Goal: Task Accomplishment & Management: Use online tool/utility

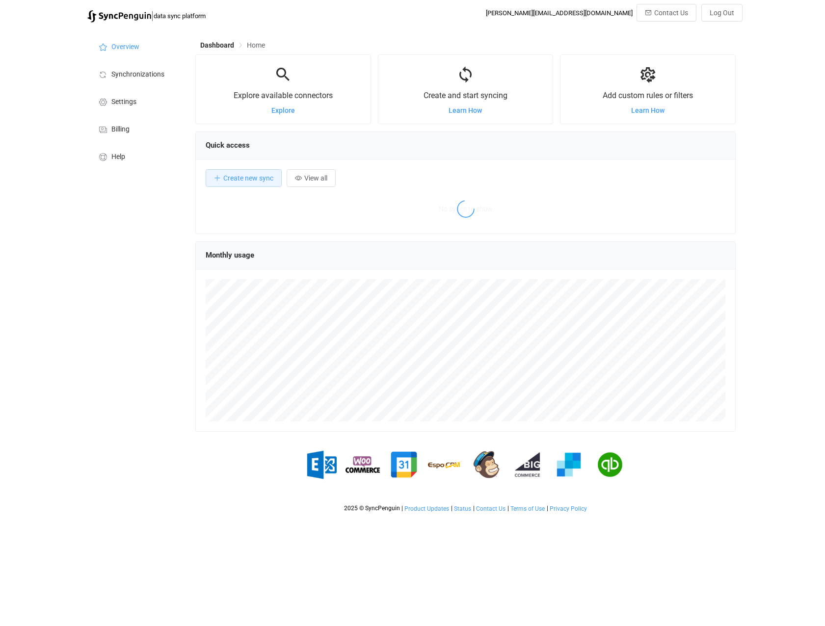
scroll to position [190, 540]
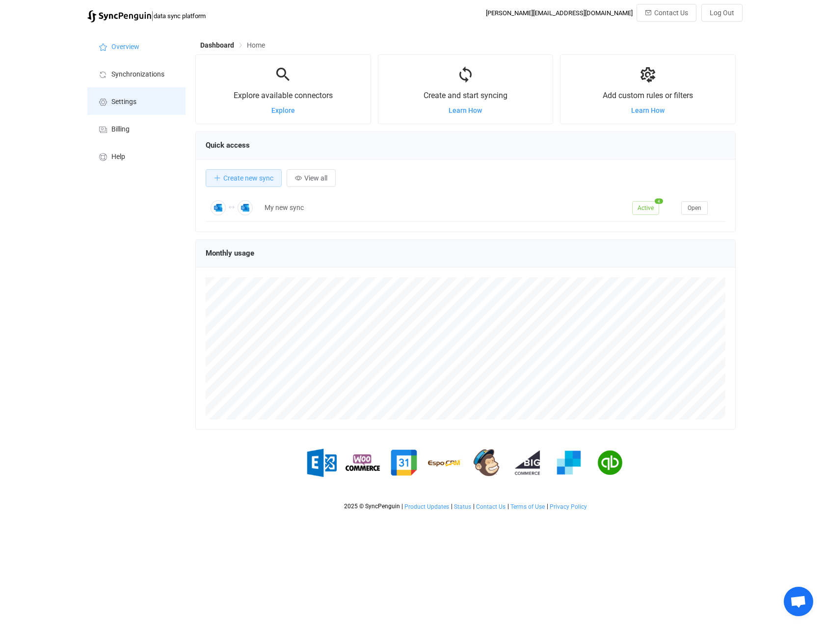
click at [129, 102] on span "Settings" at bounding box center [123, 102] width 25 height 8
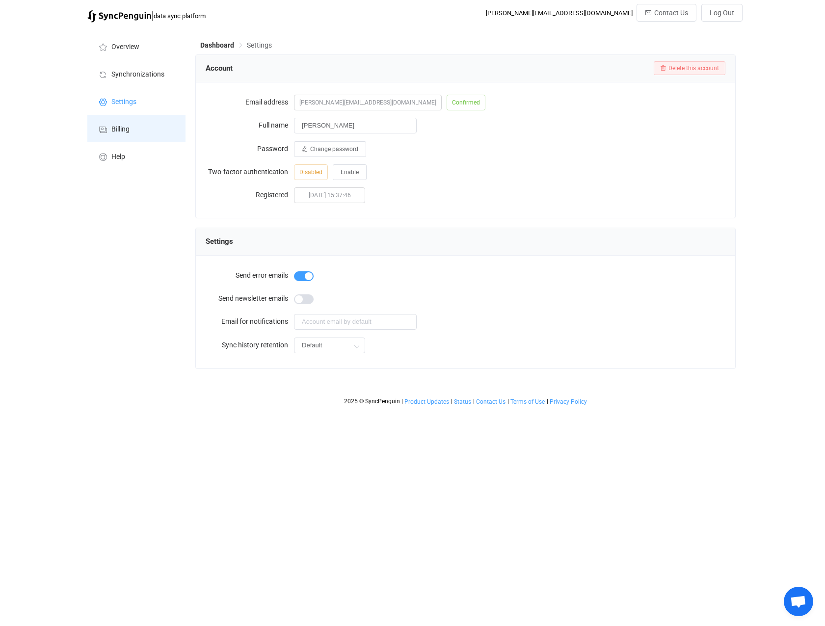
click at [117, 130] on span "Billing" at bounding box center [120, 130] width 18 height 8
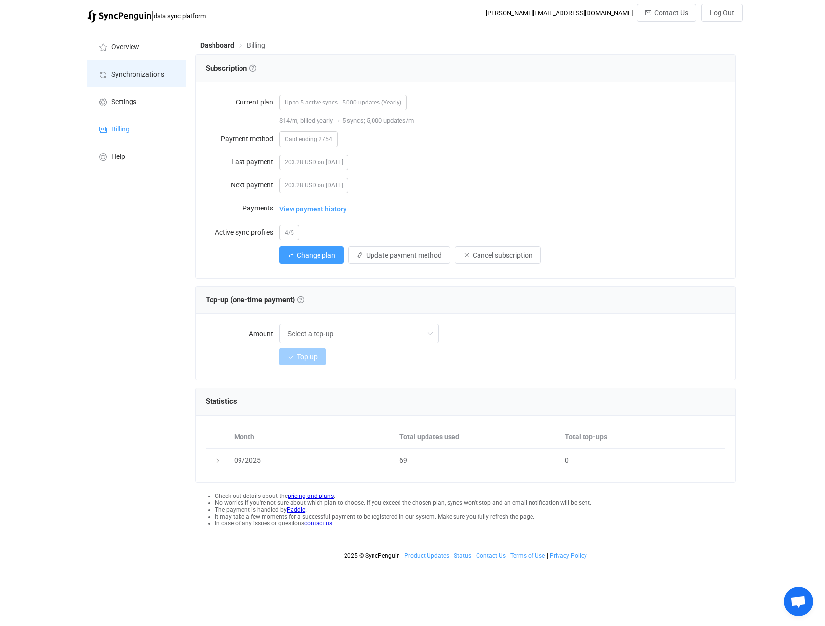
click at [128, 79] on li "Synchronizations" at bounding box center [136, 73] width 98 height 27
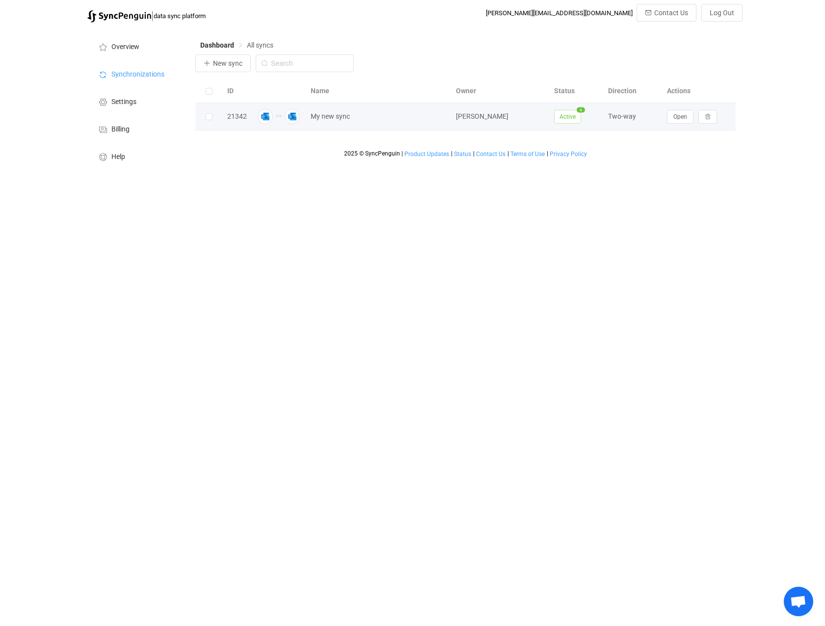
click at [236, 118] on div "21342" at bounding box center [236, 116] width 29 height 11
click at [208, 120] on span at bounding box center [209, 116] width 7 height 7
click at [212, 113] on input "checkbox" at bounding box center [212, 113] width 0 height 0
click at [208, 120] on span at bounding box center [209, 116] width 7 height 7
click at [212, 113] on input "checkbox" at bounding box center [212, 113] width 0 height 0
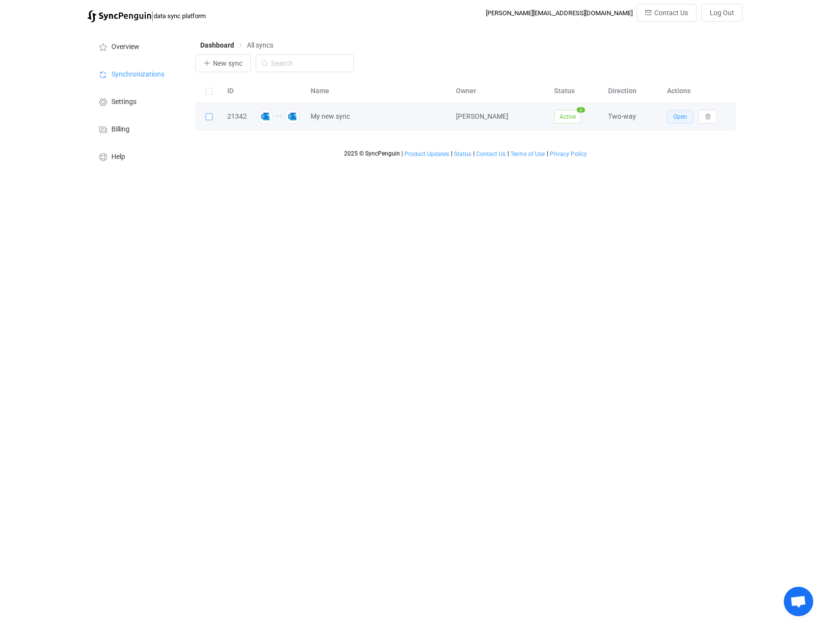
click at [684, 115] on span "Open" at bounding box center [680, 116] width 14 height 7
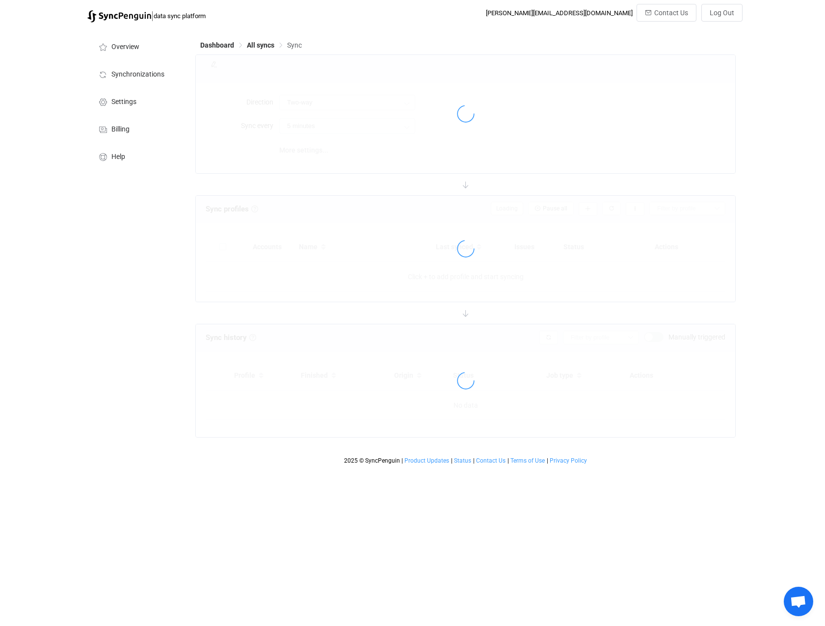
type input "10 minutes"
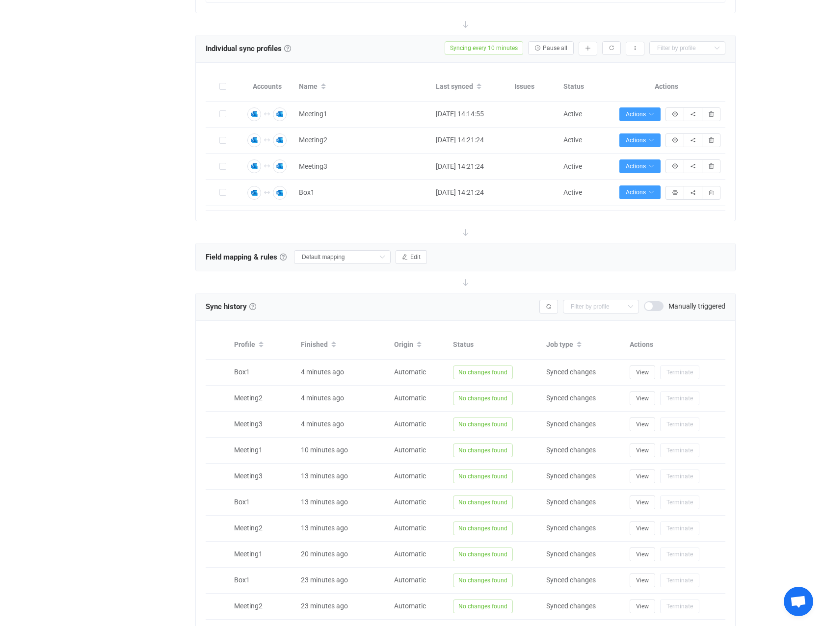
scroll to position [409, 0]
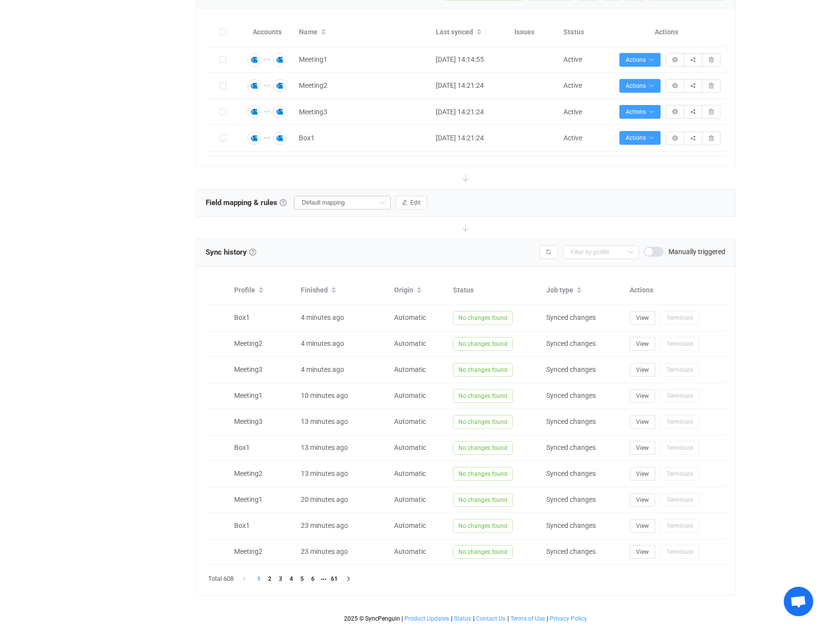
click at [384, 204] on icon at bounding box center [382, 203] width 12 height 14
click at [407, 200] on icon "button" at bounding box center [405, 203] width 6 height 6
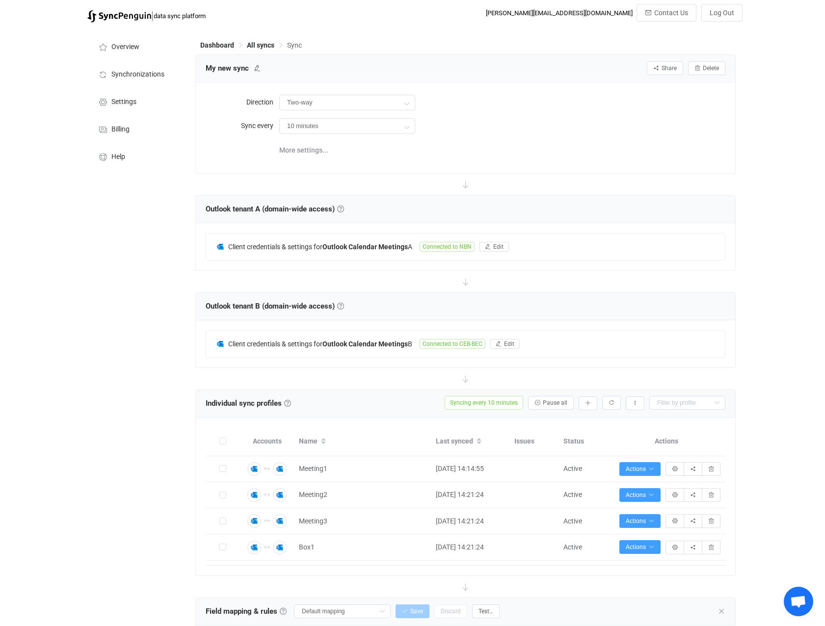
scroll to position [343, 0]
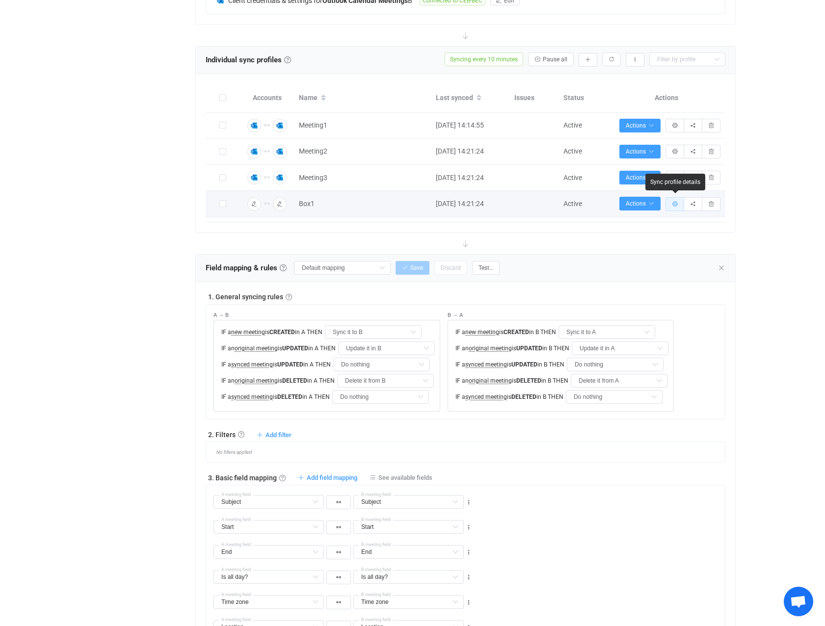
click at [674, 206] on icon "button" at bounding box center [675, 204] width 6 height 6
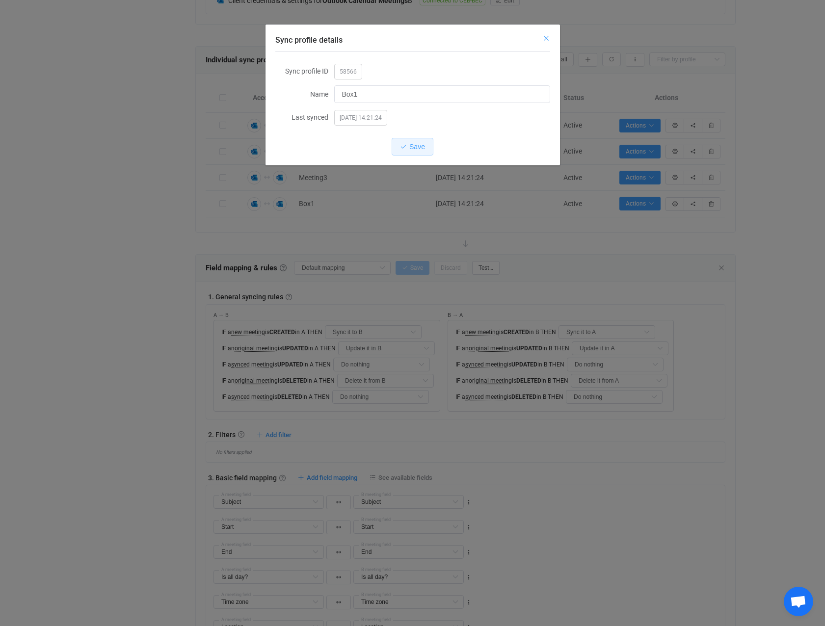
click at [544, 39] on icon "Close" at bounding box center [546, 38] width 8 height 8
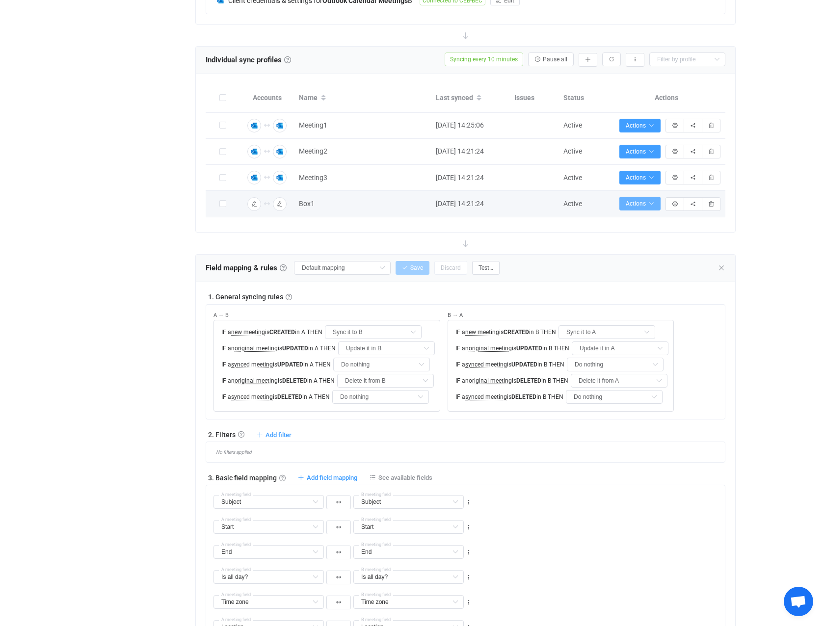
click at [651, 205] on icon "button" at bounding box center [651, 204] width 6 height 6
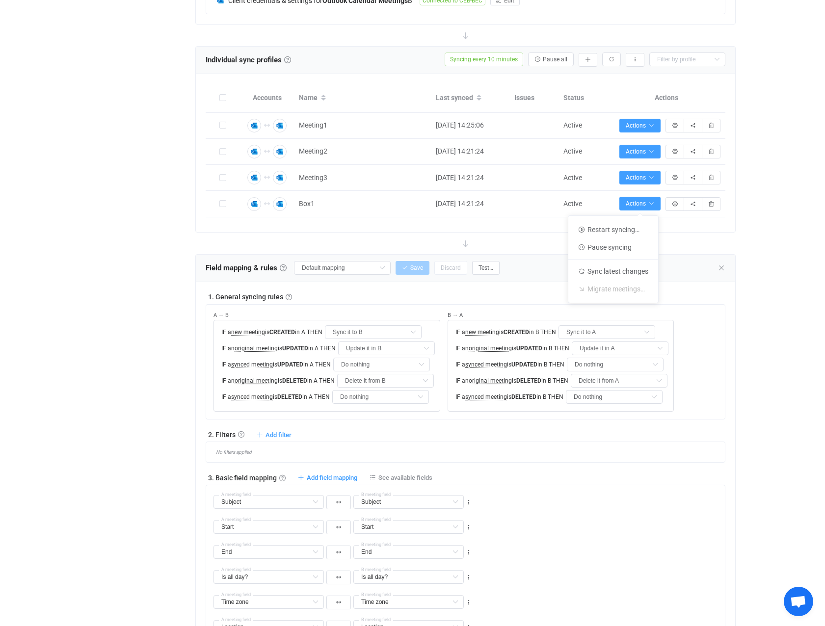
click at [771, 227] on div "| data sync platform [PERSON_NAME][EMAIL_ADDRESS][DOMAIN_NAME] Contact Us Log O…" at bounding box center [412, 488] width 825 height 1657
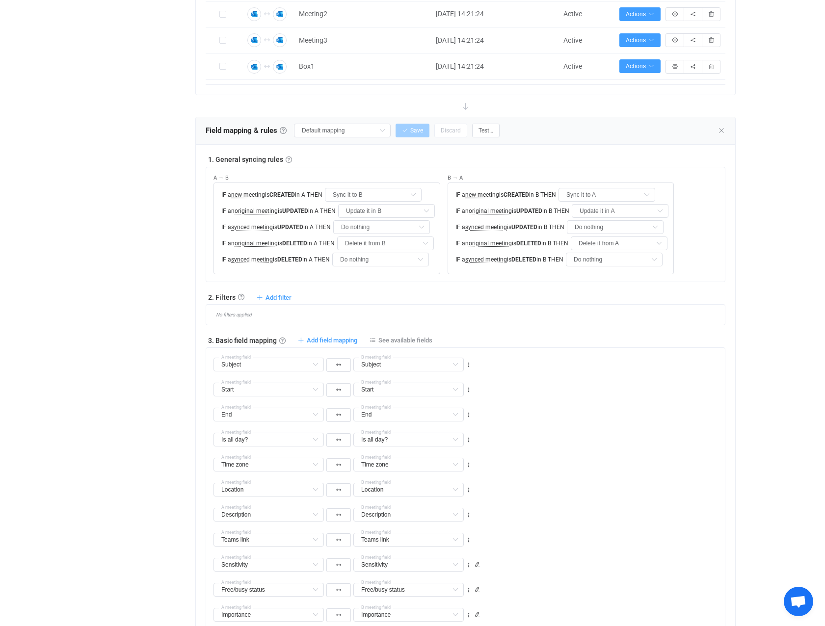
scroll to position [687, 0]
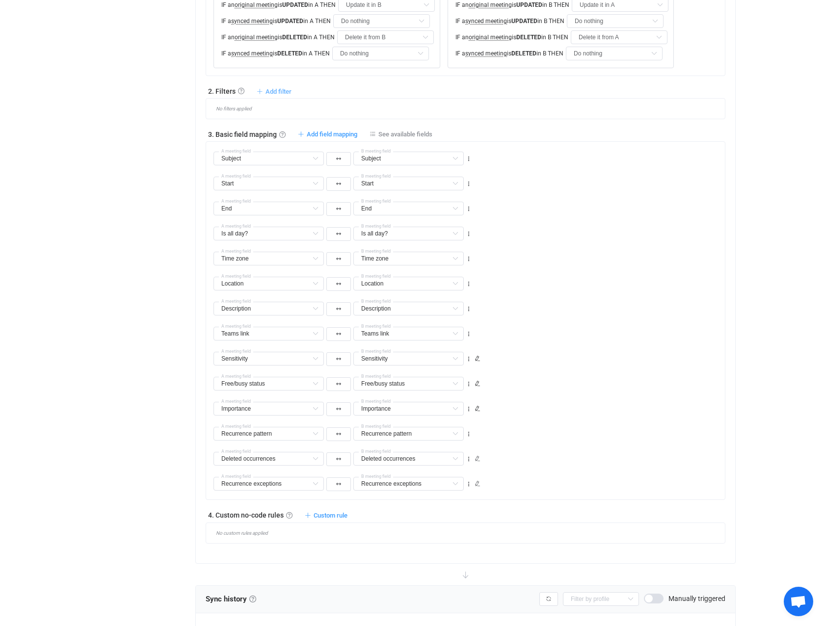
click at [280, 90] on span "Add filter" at bounding box center [278, 91] width 26 height 7
click at [335, 132] on span "Add field mapping" at bounding box center [332, 134] width 51 height 7
type input "Subject"
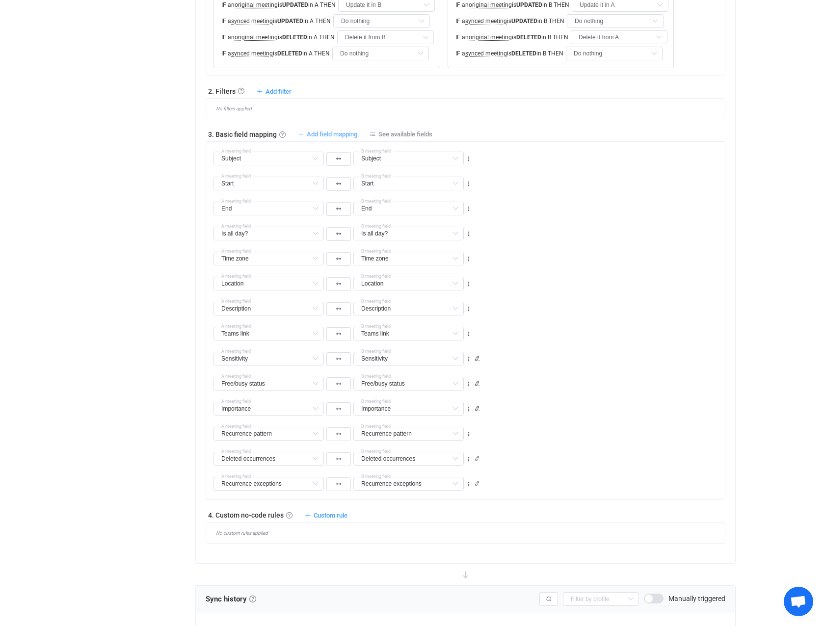
type input "Start"
type input "End"
type input "Is all day?"
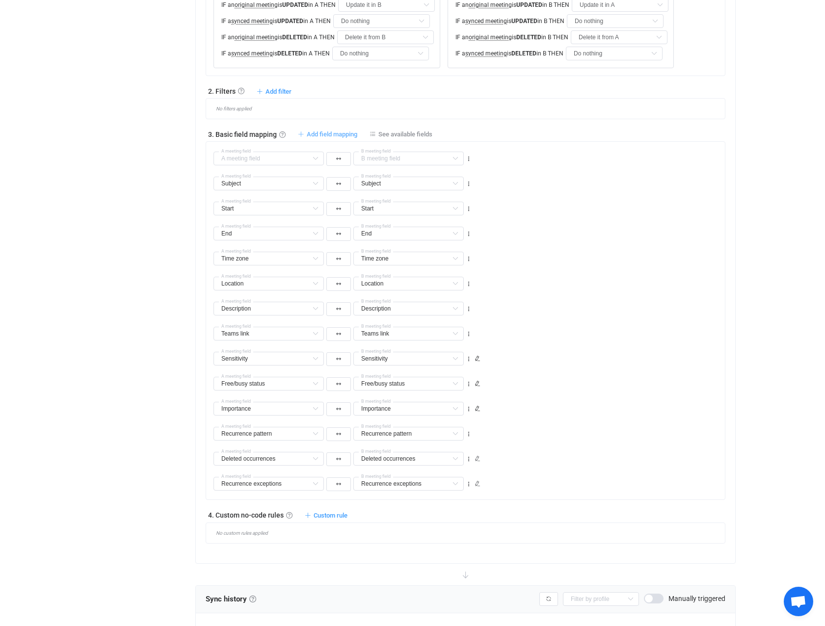
type input "Is all day?"
type input "Time zone"
type input "Location"
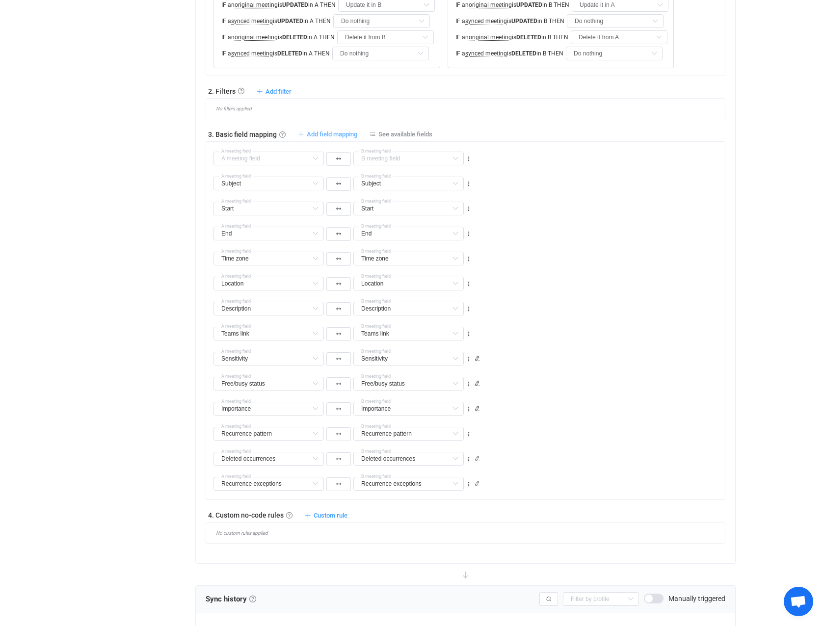
type input "Description"
type input "Teams link"
type input "Sensitivity"
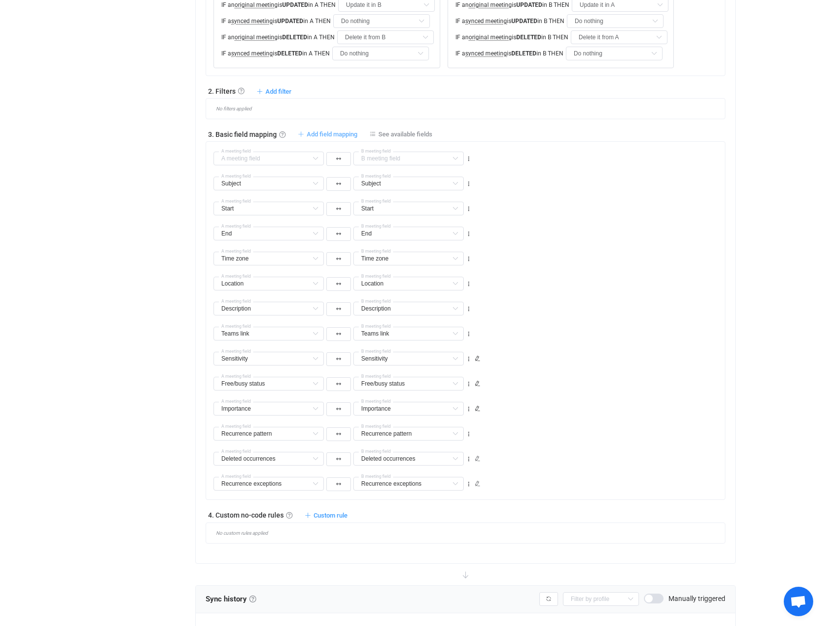
type input "Sensitivity"
type input "Free/busy status"
type input "Importance"
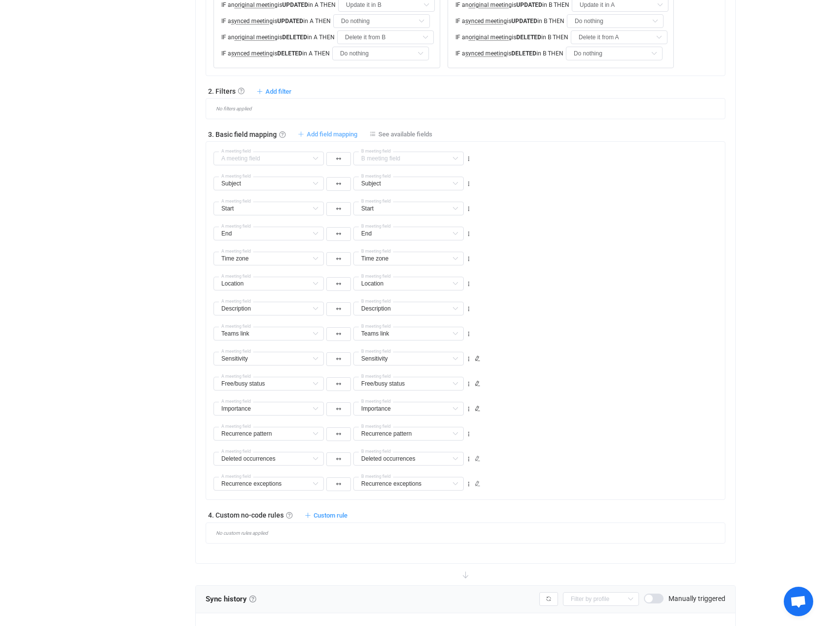
type input "Recurrence pattern"
type input "Deleted occurrences"
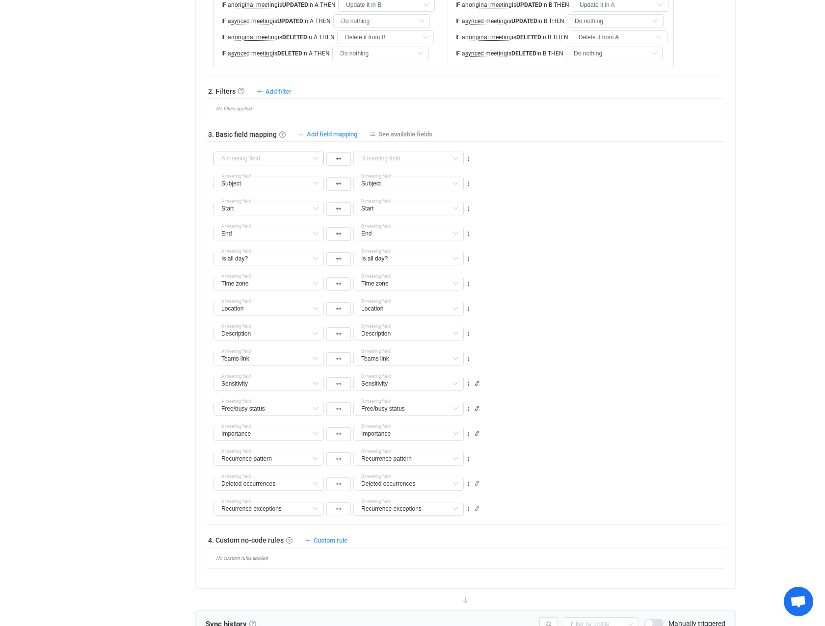
click at [318, 158] on icon at bounding box center [315, 159] width 12 height 14
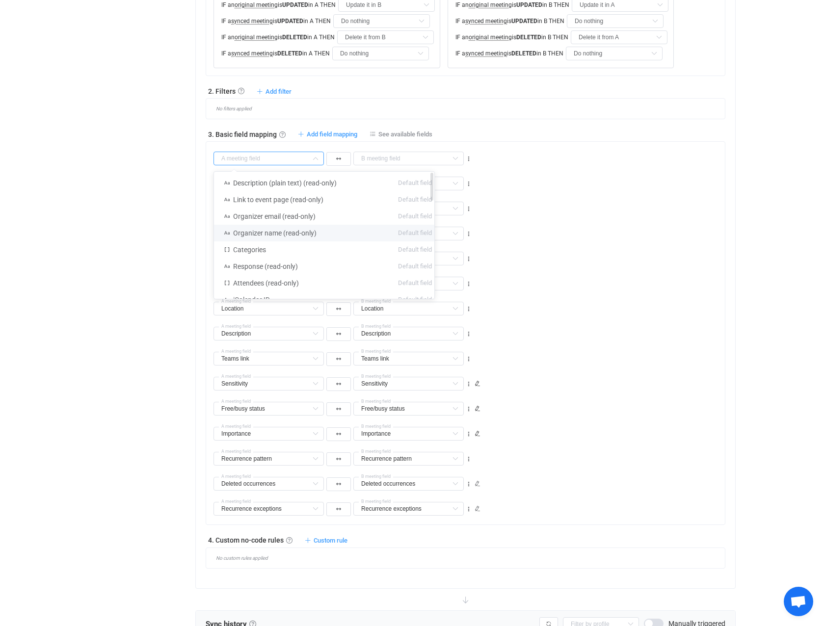
click at [317, 230] on li "Organizer name (read-only) Default field" at bounding box center [328, 233] width 228 height 17
type input "Organizer name (read-only)"
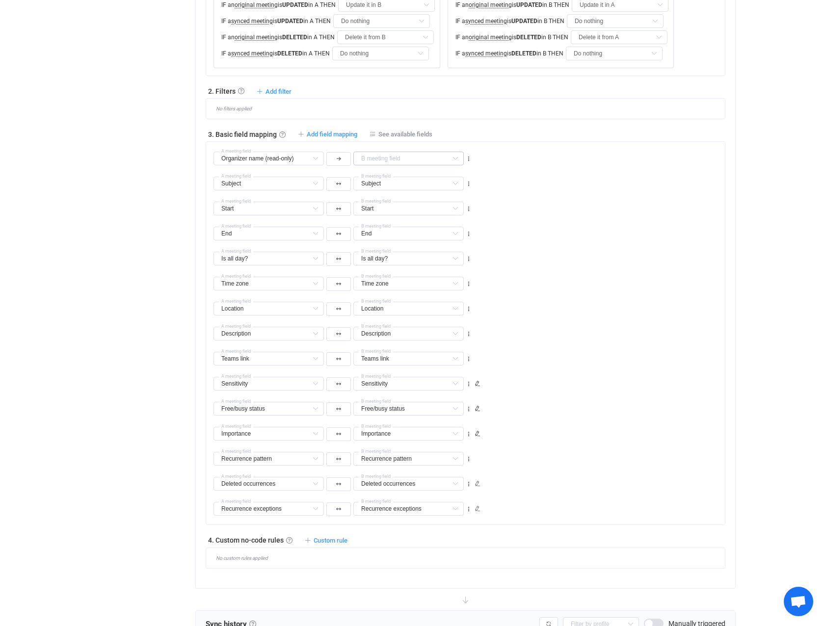
click at [458, 160] on icon at bounding box center [455, 159] width 12 height 14
click at [454, 227] on span "Organizer name (read-only)" at bounding box center [414, 228] width 83 height 8
click at [664, 227] on div "End End Default field Subject Already mapped Start Already mapped Is all day? A…" at bounding box center [468, 229] width 511 height 25
click at [317, 154] on icon at bounding box center [315, 159] width 12 height 14
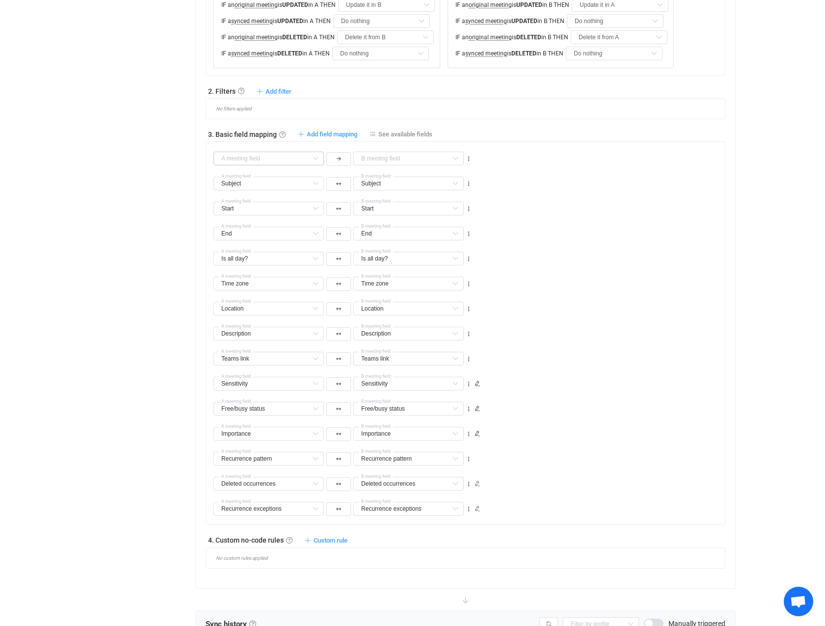
click at [318, 159] on icon at bounding box center [315, 159] width 12 height 14
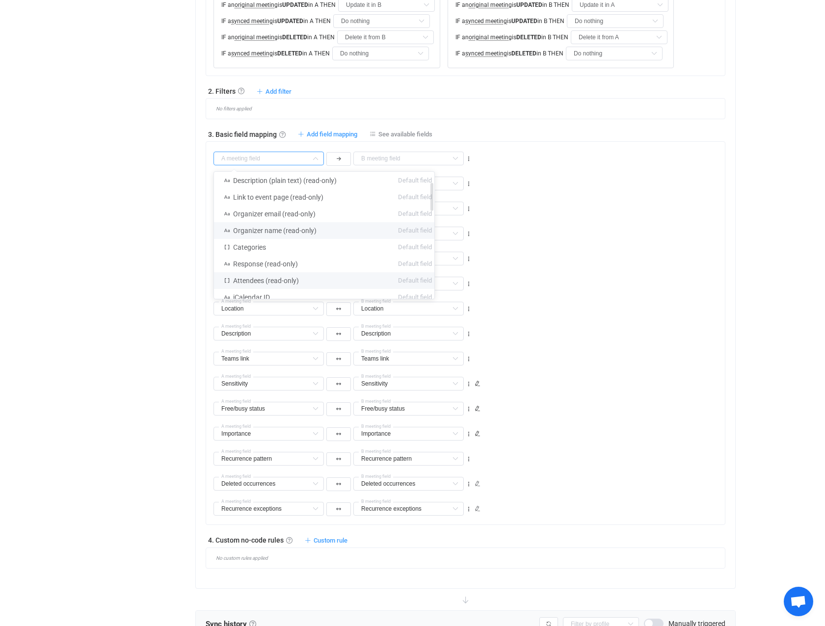
scroll to position [0, 0]
click at [337, 233] on li "Organizer name (read-only) Default field" at bounding box center [328, 233] width 228 height 17
type input "Organizer name (read-only)"
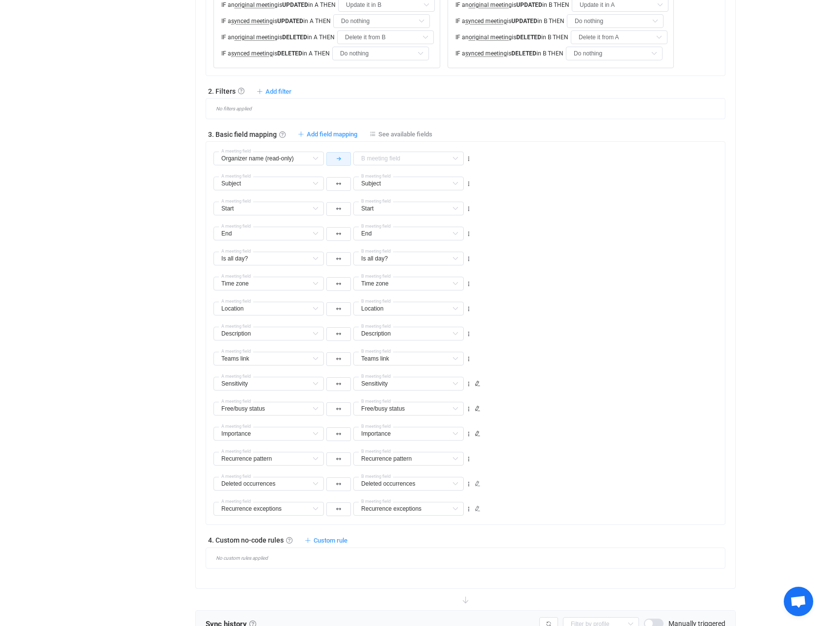
click at [342, 158] on button "button" at bounding box center [338, 159] width 25 height 14
click at [340, 205] on icon at bounding box center [338, 203] width 4 height 5
click at [337, 160] on icon "button" at bounding box center [339, 158] width 4 height 5
click at [338, 185] on ul at bounding box center [338, 212] width 26 height 81
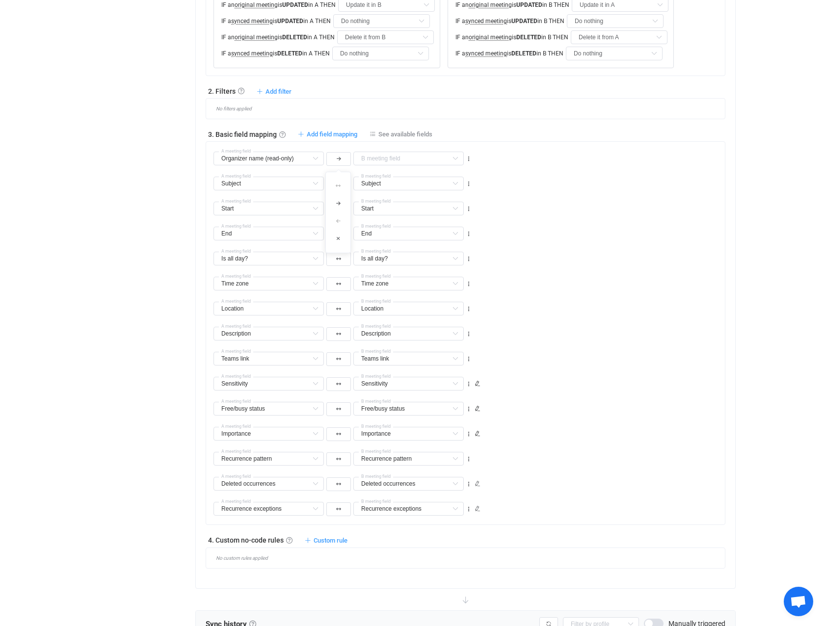
click at [338, 185] on ul at bounding box center [338, 212] width 26 height 81
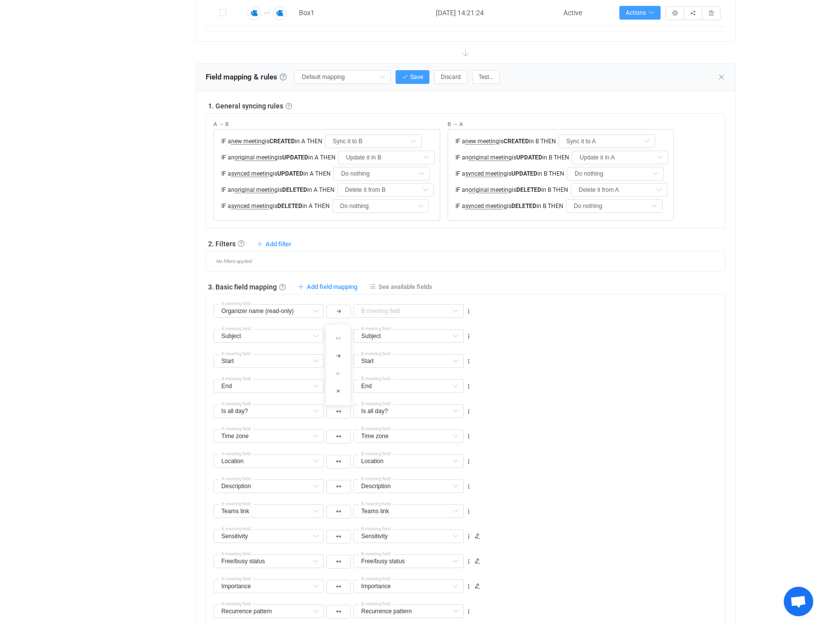
scroll to position [491, 0]
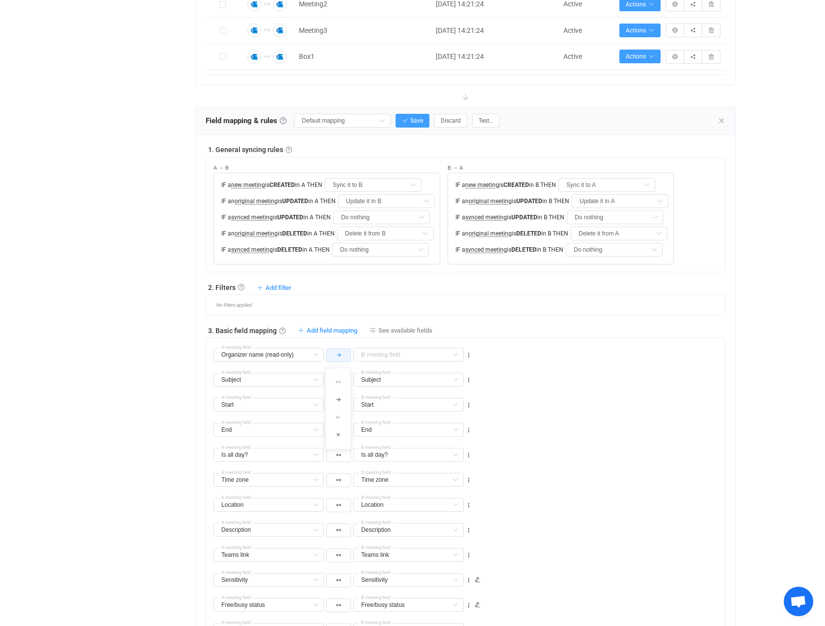
click at [341, 354] on button "button" at bounding box center [338, 355] width 25 height 14
click at [454, 354] on icon at bounding box center [455, 355] width 12 height 14
click at [574, 395] on li "iCalendar ID Default field" at bounding box center [468, 396] width 228 height 17
type input "iCalendar ID"
click at [700, 413] on div "Start Start Default field Subject Already mapped End Already mapped Is all day?…" at bounding box center [468, 400] width 511 height 25
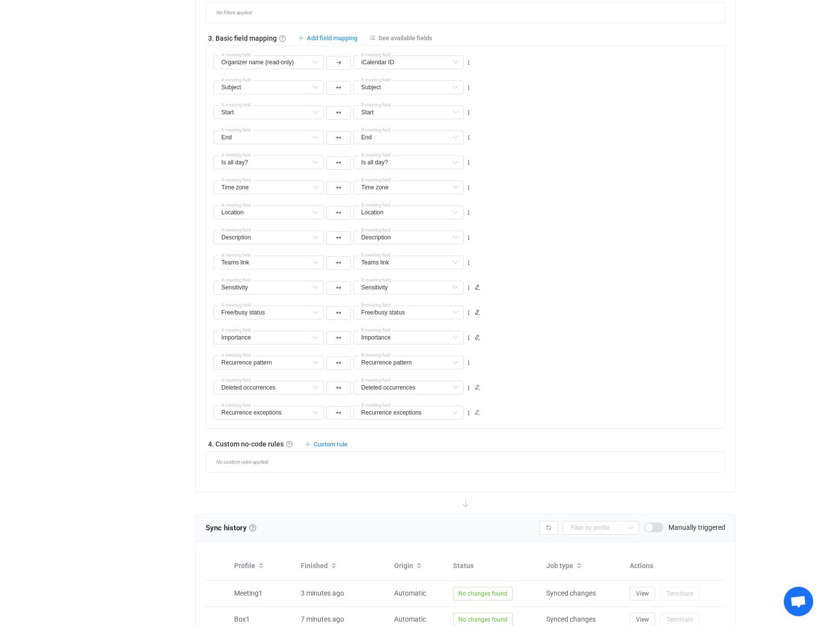
scroll to position [540, 0]
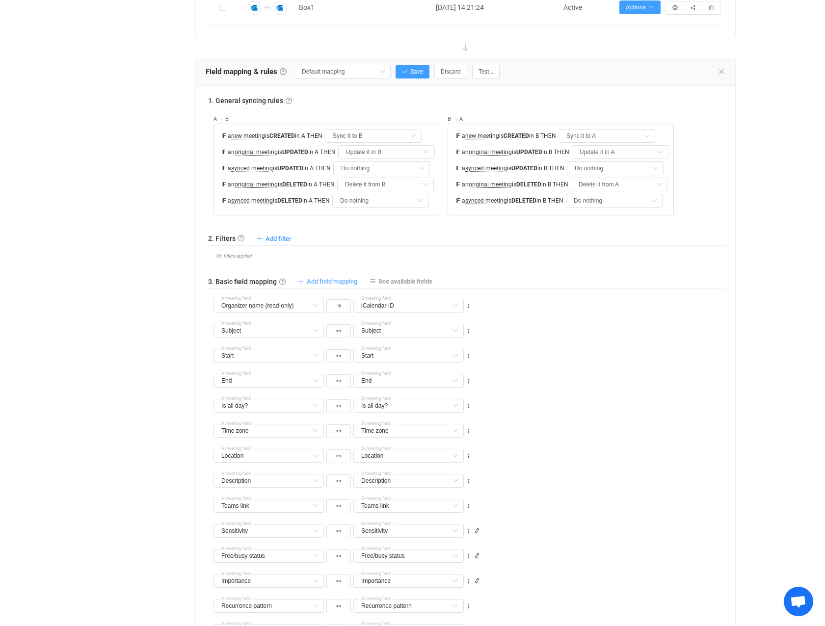
click at [327, 281] on span "Add field mapping" at bounding box center [332, 281] width 51 height 7
type input "Organizer name (read-only)"
type input "iCalendar ID"
type input "Subject"
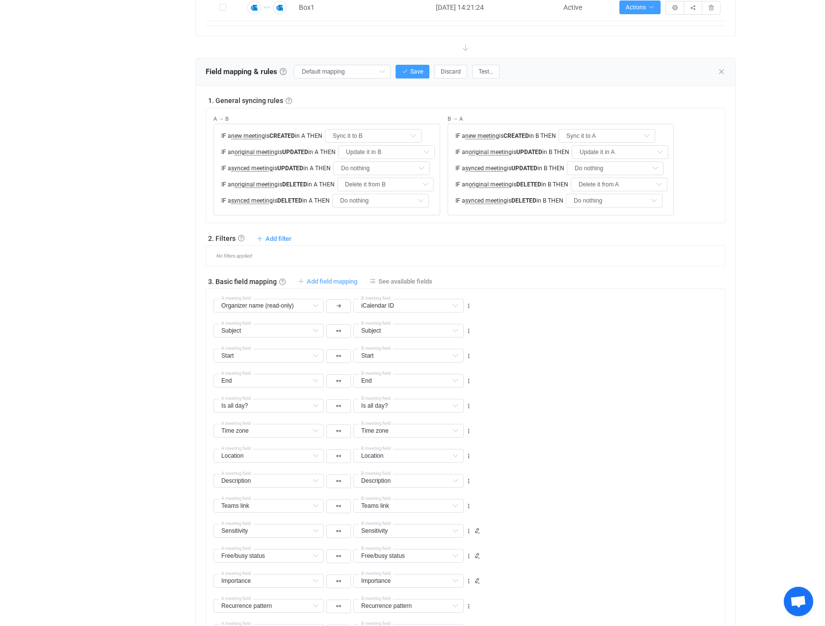
type input "Start"
type input "End"
type input "Is all day?"
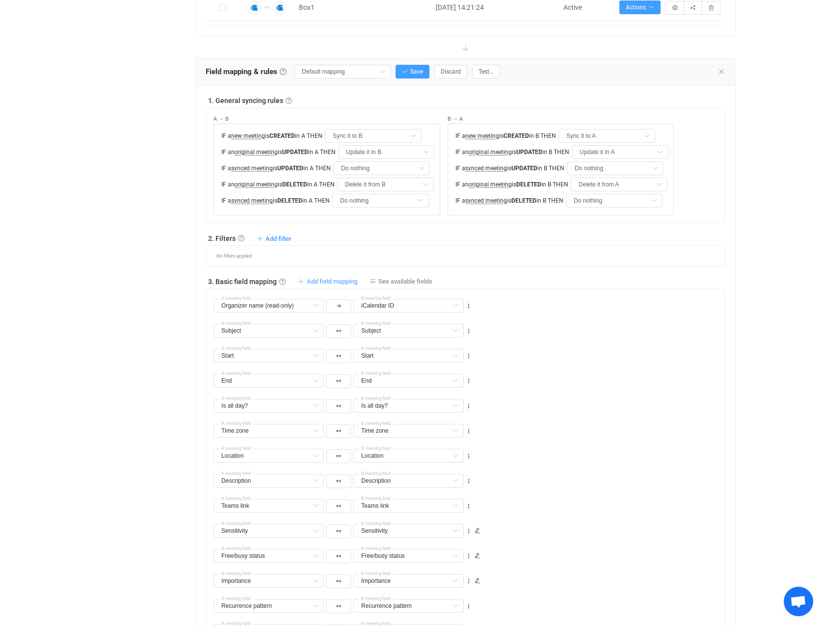
type input "Is all day?"
type input "Time zone"
type input "Location"
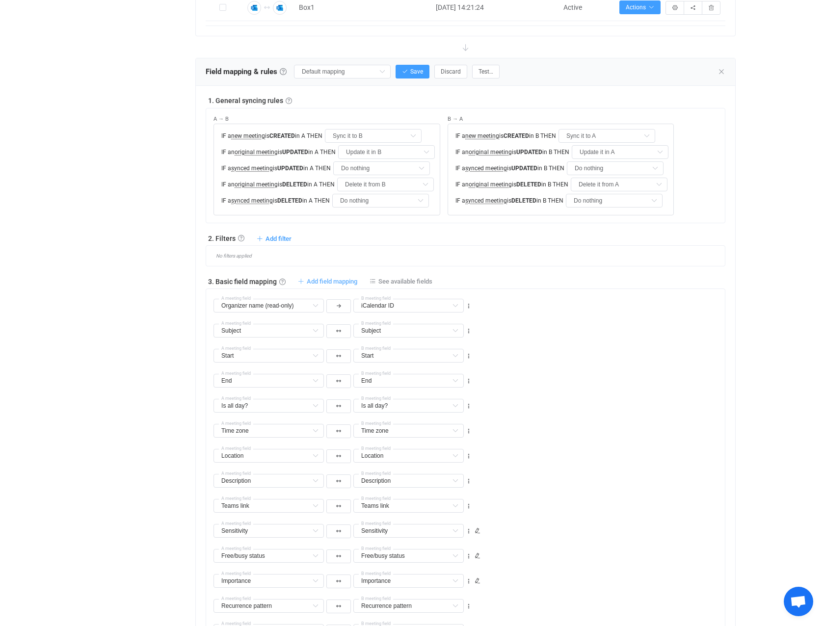
type input "Description"
type input "Teams link"
type input "Sensitivity"
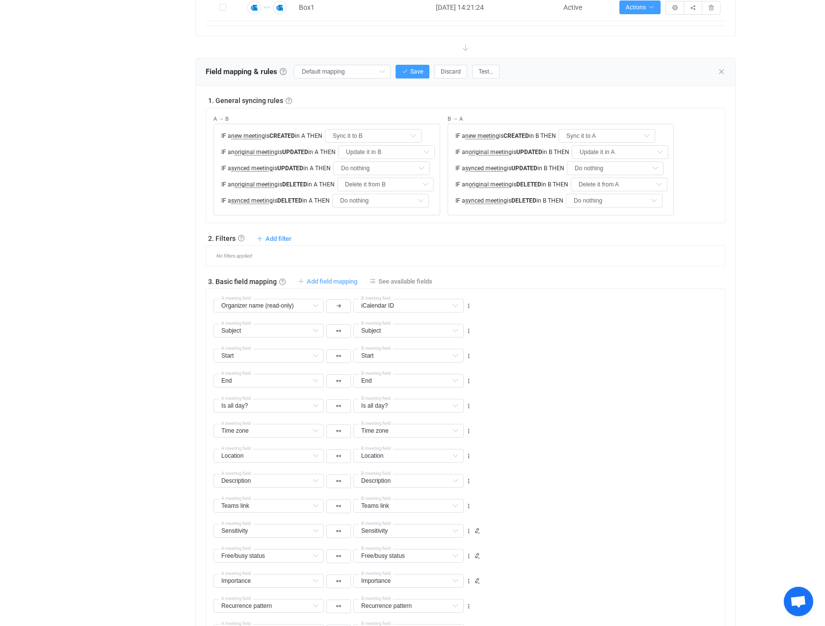
type input "Sensitivity"
type input "Free/busy status"
type input "Importance"
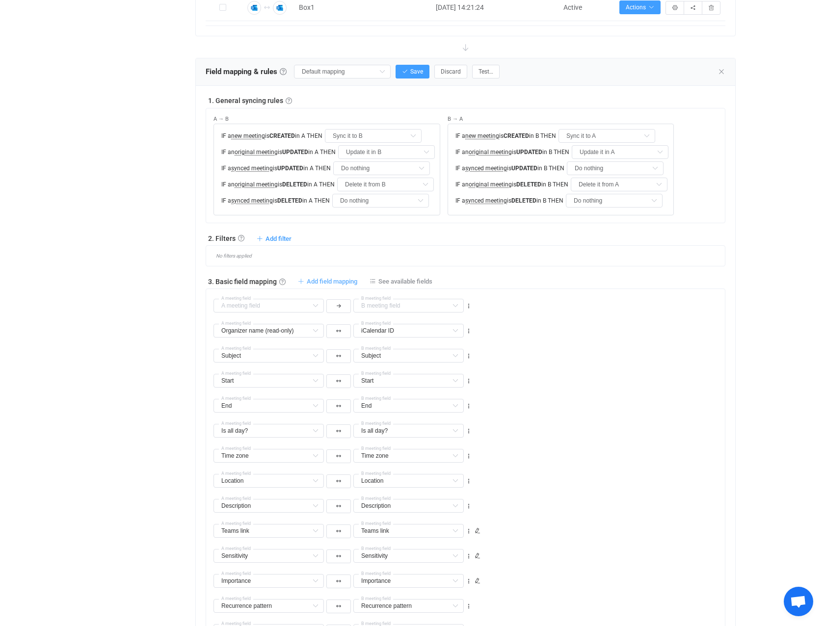
type input "Recurrence pattern"
type input "Deleted occurrences"
click at [461, 306] on icon at bounding box center [455, 306] width 12 height 14
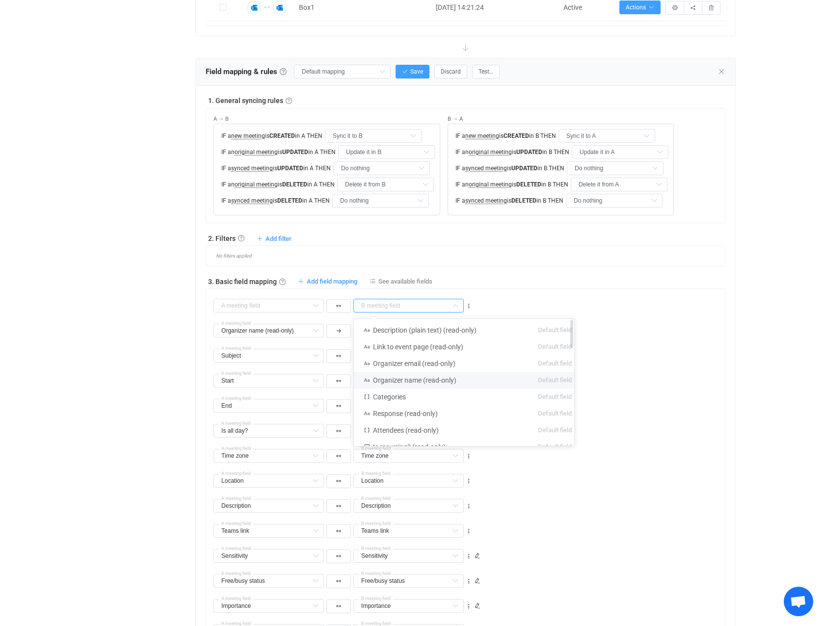
click at [471, 378] on li "Organizer name (read-only) Default field" at bounding box center [468, 380] width 228 height 17
type input "Organizer name (read-only)"
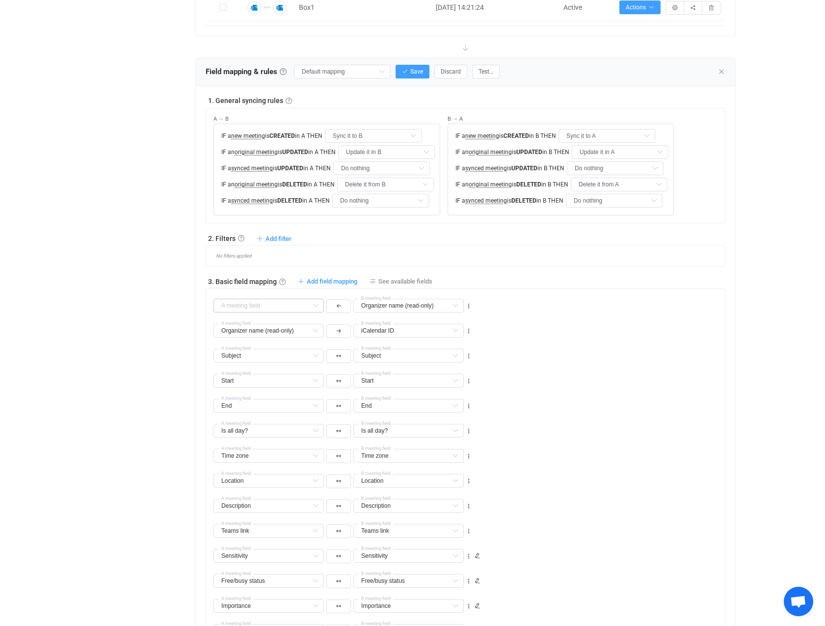
click at [318, 303] on icon at bounding box center [315, 306] width 12 height 14
click at [303, 339] on li "iCalendar ID Default field" at bounding box center [328, 347] width 228 height 17
type input "iCalendar ID"
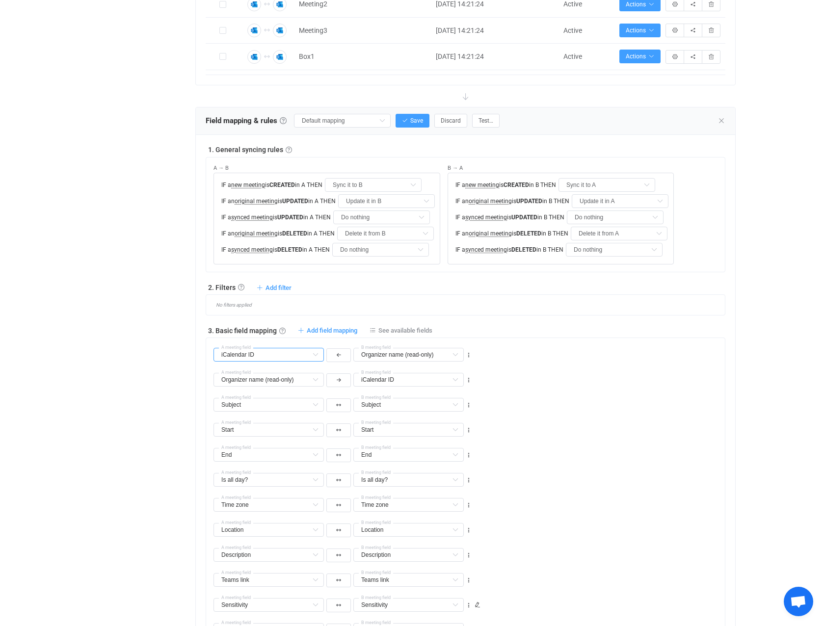
scroll to position [147, 0]
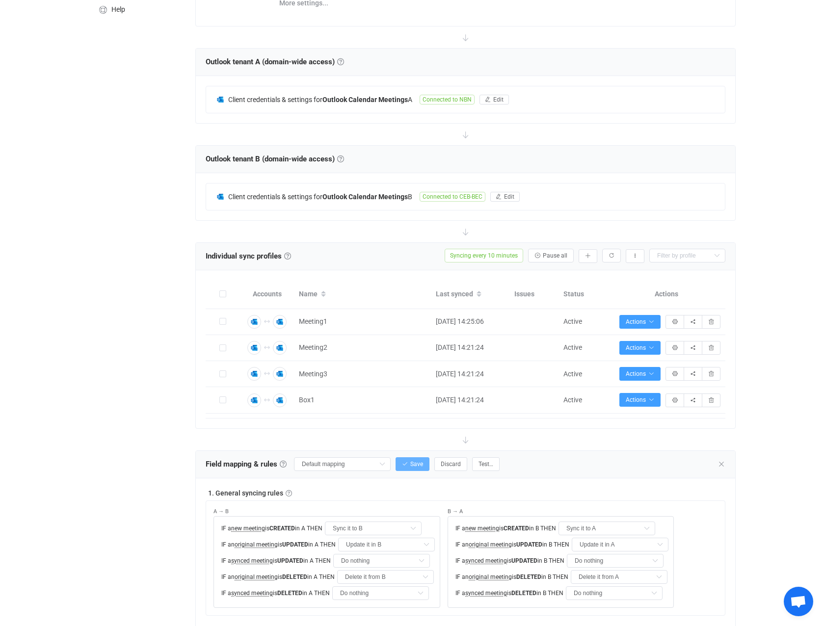
click at [419, 461] on span "Save" at bounding box center [416, 464] width 13 height 7
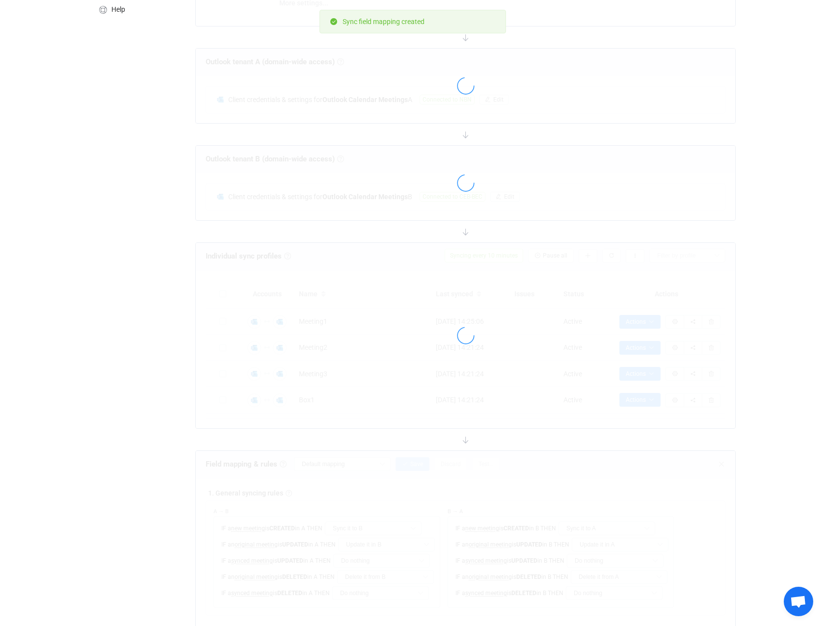
type input "My custom field mapping"
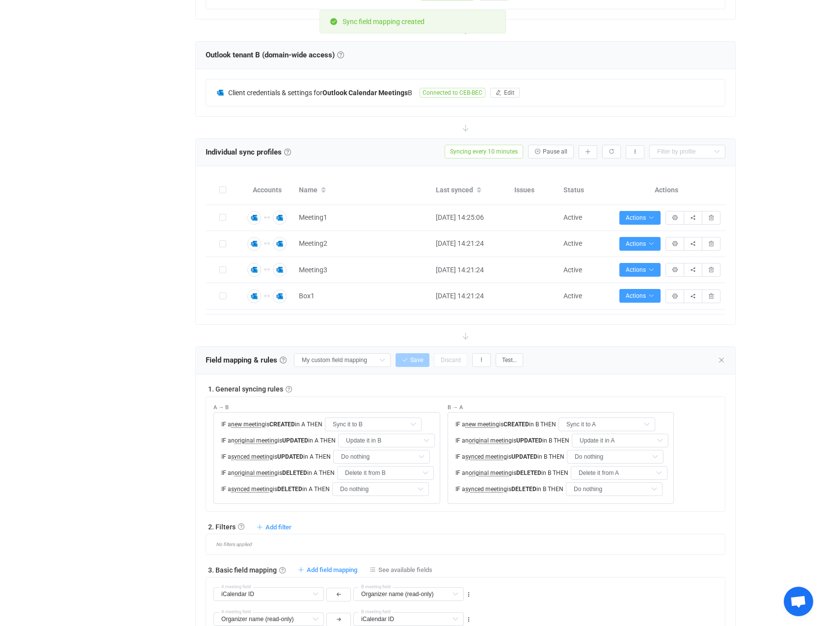
scroll to position [491, 0]
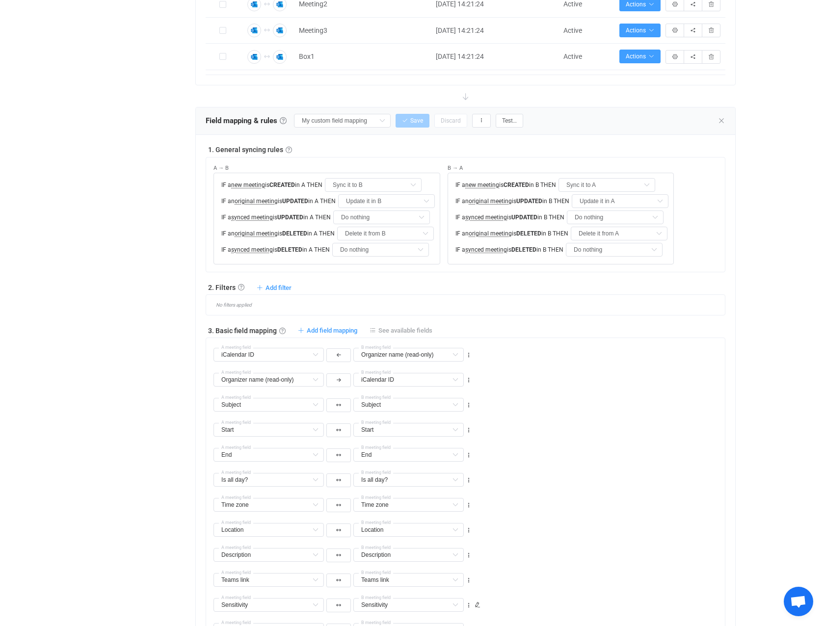
click at [376, 330] on icon at bounding box center [372, 330] width 6 height 6
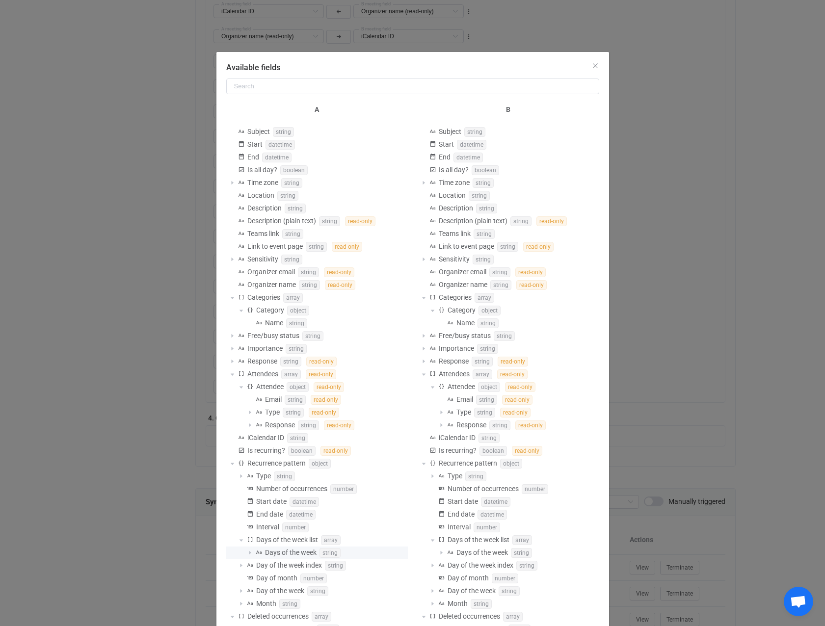
scroll to position [0, 0]
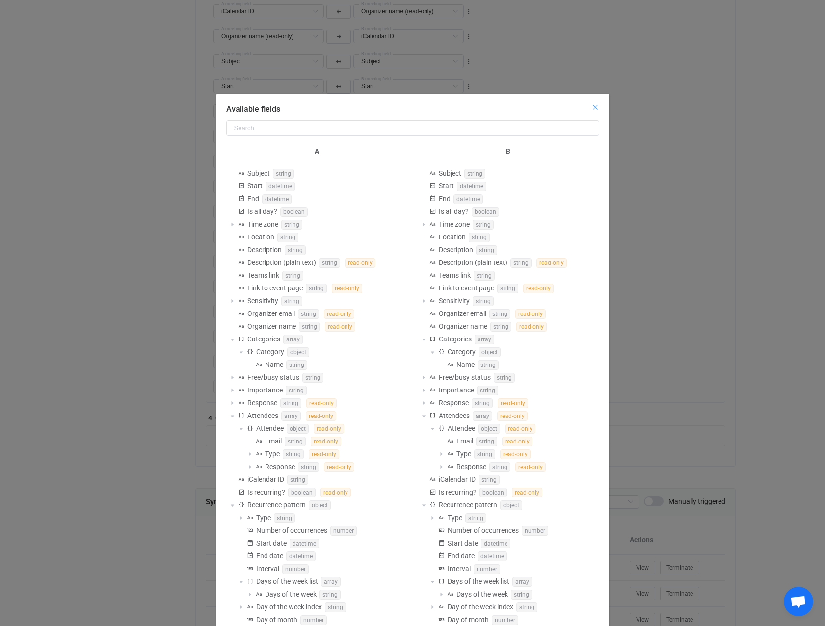
click at [593, 106] on icon "Close" at bounding box center [595, 108] width 8 height 8
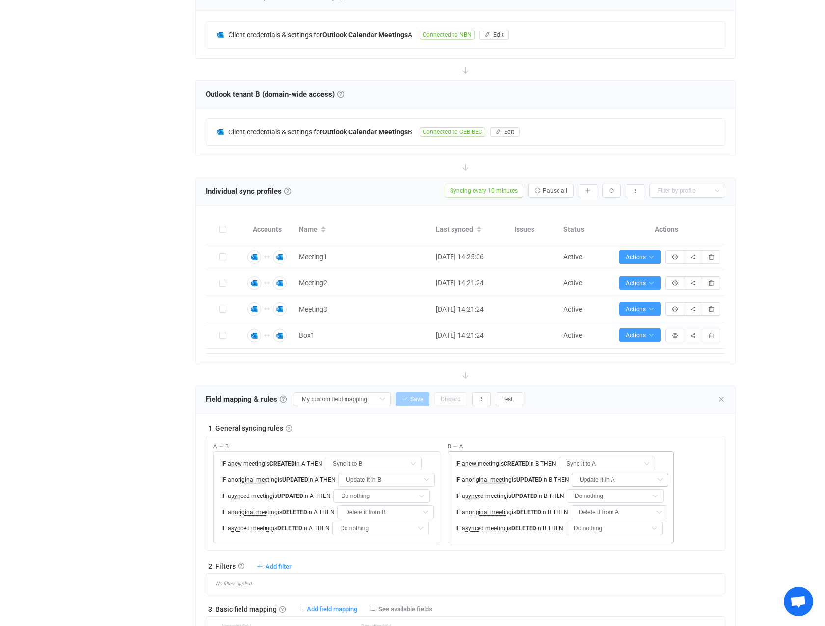
scroll to position [442, 0]
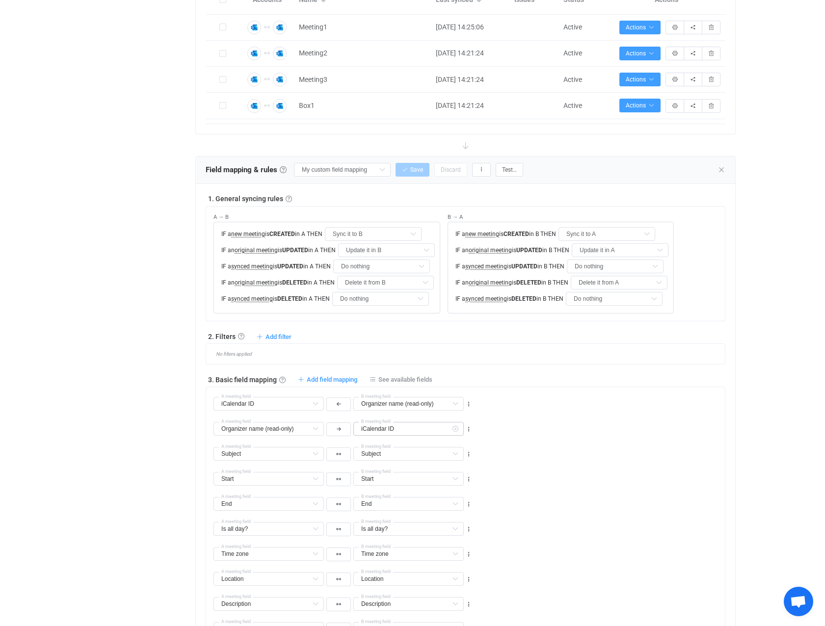
click at [458, 427] on icon at bounding box center [455, 429] width 12 height 14
click at [420, 481] on span "Organizer email (read-only)" at bounding box center [414, 481] width 82 height 8
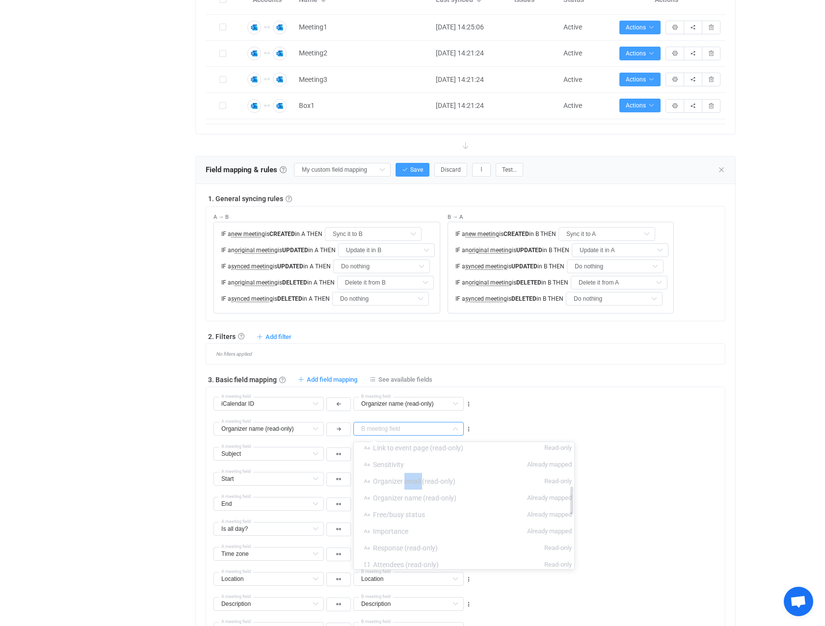
click at [420, 481] on span "Organizer email (read-only)" at bounding box center [414, 481] width 82 height 8
click at [707, 428] on div "Organizer name (read-only) Description (plain text) (read-only) Default field L…" at bounding box center [468, 424] width 511 height 25
click at [456, 427] on icon at bounding box center [455, 429] width 12 height 14
click at [439, 468] on li "iCalendar ID Default field" at bounding box center [468, 470] width 228 height 17
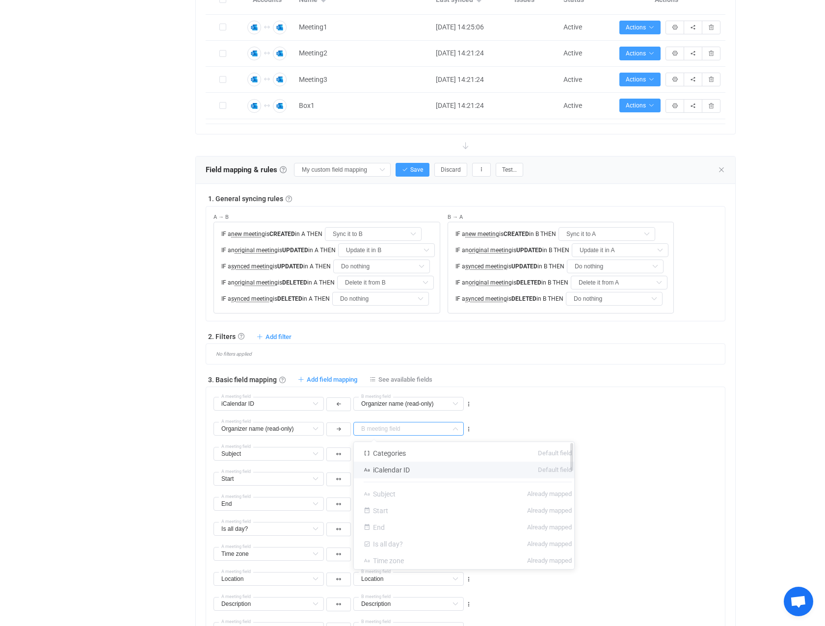
type input "iCalendar ID"
click at [579, 405] on div "iCalendar ID A meeting field Organizer name (read-only) Description (plain text…" at bounding box center [468, 399] width 511 height 25
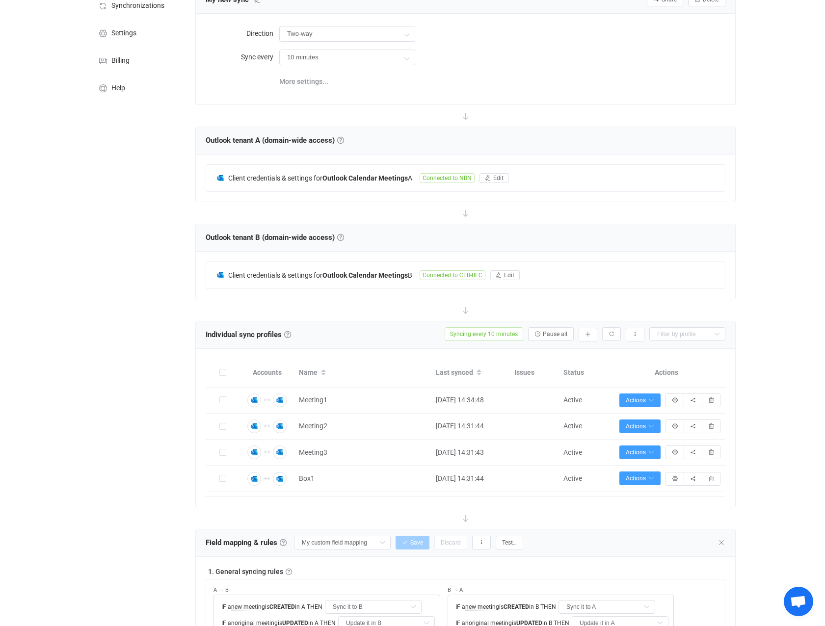
scroll to position [0, 0]
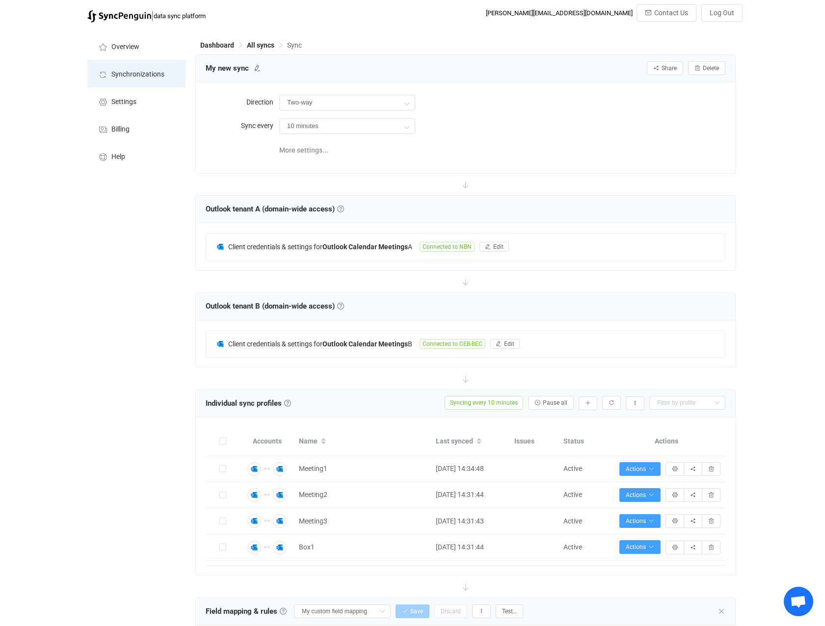
click at [118, 74] on span "Synchronizations" at bounding box center [137, 75] width 53 height 8
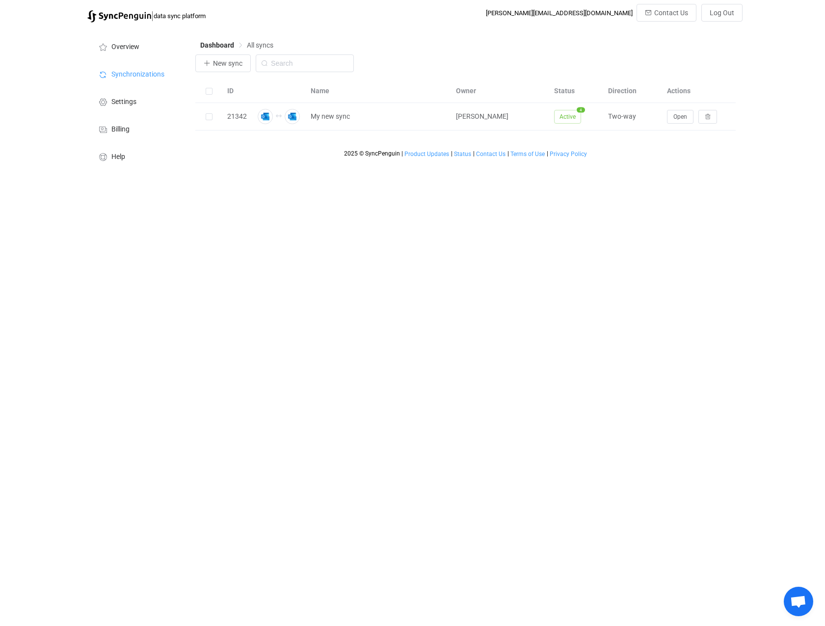
click at [762, 30] on div "| data sync platform [PERSON_NAME][EMAIL_ADDRESS][DOMAIN_NAME] Contact Us Log O…" at bounding box center [412, 89] width 825 height 171
click at [721, 14] on span "Log Out" at bounding box center [722, 13] width 25 height 8
